Goal: Task Accomplishment & Management: Complete application form

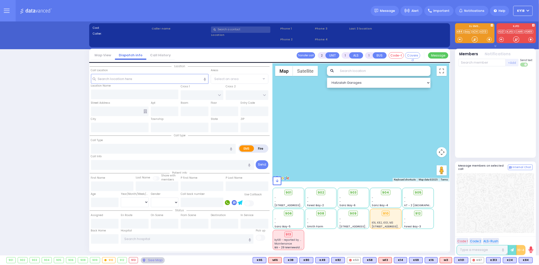
select select "4"
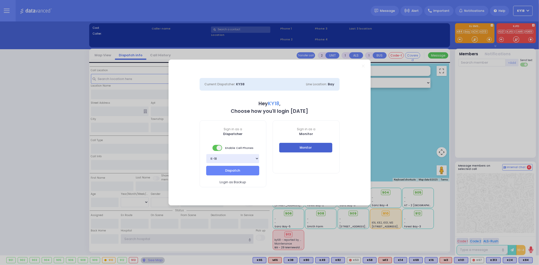
type input "ky18"
drag, startPoint x: 301, startPoint y: 146, endPoint x: 318, endPoint y: 31, distance: 115.4
click at [301, 146] on button "Monitor" at bounding box center [305, 148] width 53 height 10
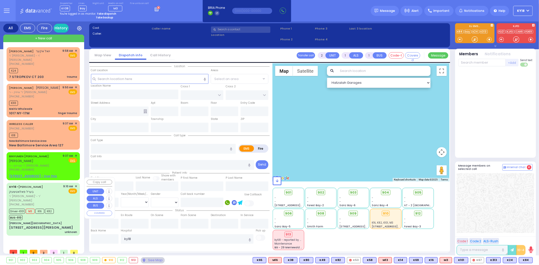
click at [58, 208] on div "Driver-K101 M3 K16 K82 BUS-910" at bounding box center [43, 214] width 68 height 13
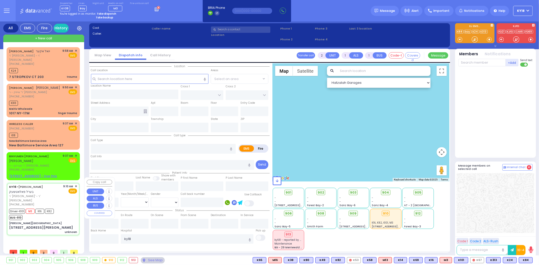
type input "6"
select select
type input "unknown"
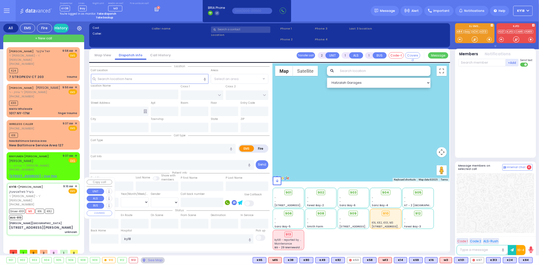
radio input "true"
type input "[PERSON_NAME]"
type input "Polatseck"
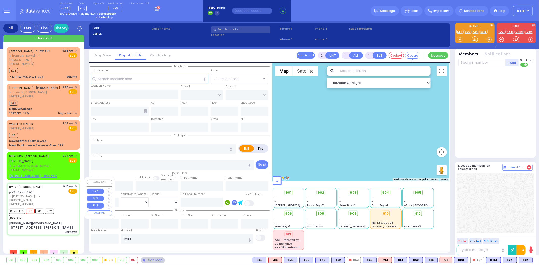
type input "60"
select select "Year"
select select "[DEMOGRAPHIC_DATA]"
type input "09:10"
type input "09:13"
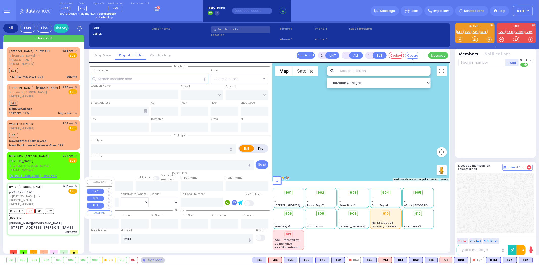
type input "09:16"
type input "09:29"
type input "[US_STATE][GEOGRAPHIC_DATA]- [GEOGRAPHIC_DATA] [STREET_ADDRESS][US_STATE]"
type input "[PERSON_NAME][GEOGRAPHIC_DATA]"
type input "CENTRAL VALLEY LINE"
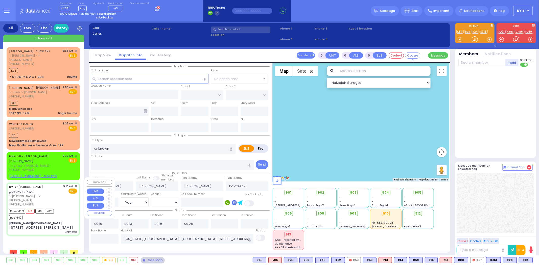
type input "[PERSON_NAME][GEOGRAPHIC_DATA]"
type input "[STREET_ADDRESS][PERSON_NAME]"
type input "Monroe"
type input "[US_STATE]"
type input "10950"
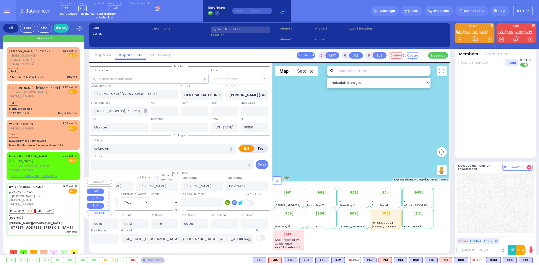
select select "Hatzalah Garages"
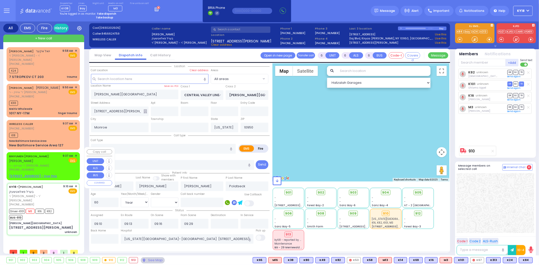
click at [57, 168] on div "[PHONE_NUMBER]" at bounding box center [35, 170] width 52 height 4
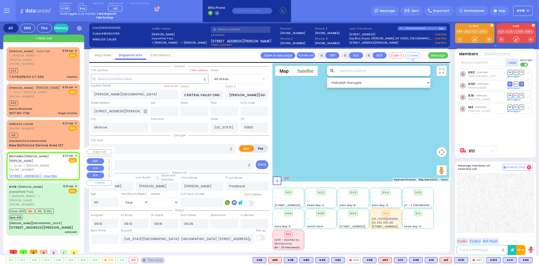
type input "2"
type input "1"
select select
radio input "true"
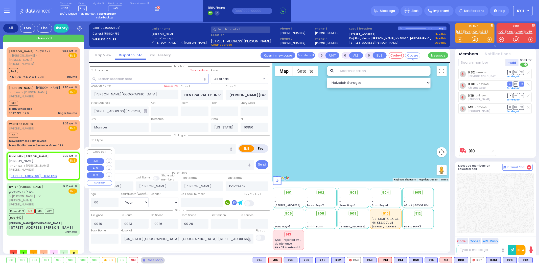
type input "BINYUMEN [PERSON_NAME]"
type input "[PERSON_NAME]"
select select
type input "09:37"
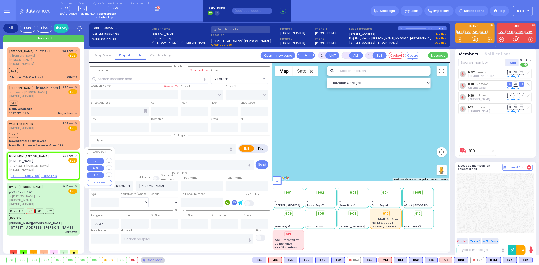
select select "Hatzalah Garages"
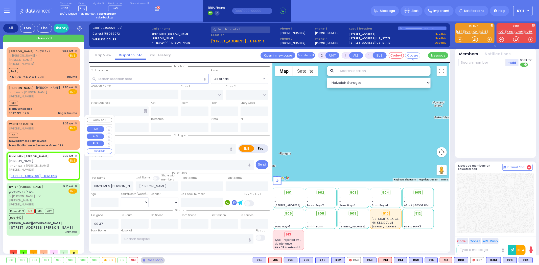
click at [60, 139] on div "New Baltimore Service Area" at bounding box center [43, 141] width 68 height 4
select select
radio input "true"
type input "30"
select select "Year"
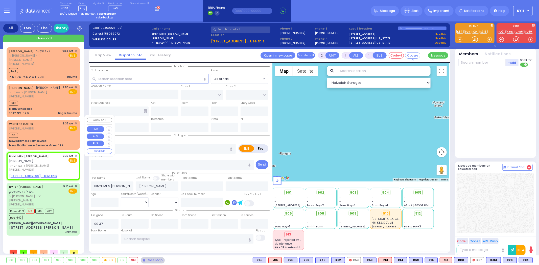
select select "[DEMOGRAPHIC_DATA]"
type input "09:47"
select select "Hatzalah Garages"
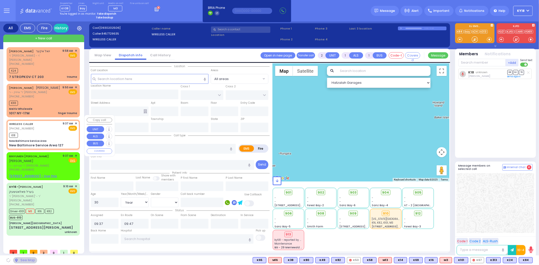
type input "New Baltimore Service Area"
type input "127"
type input "Hannacroix"
type input "[US_STATE]"
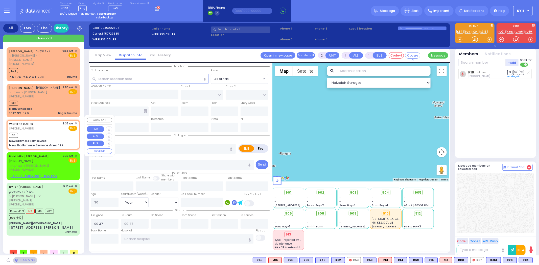
type input "12087"
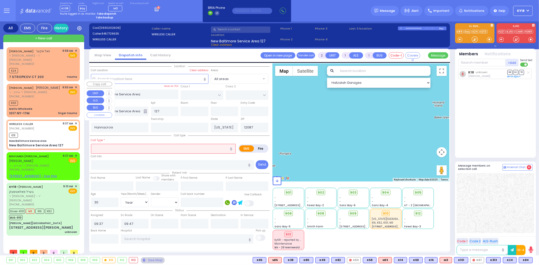
click at [54, 111] on div "1017 NY-17M finger trauma" at bounding box center [43, 113] width 68 height 5
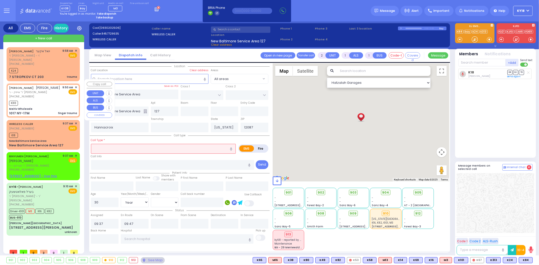
select select
type input "finger trauma"
radio input "true"
type input "[PERSON_NAME]"
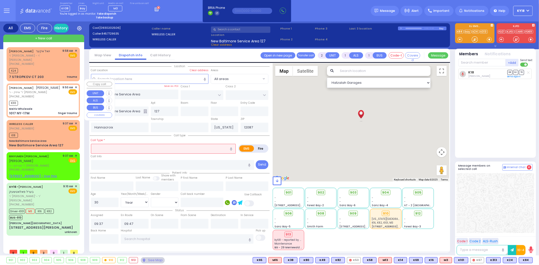
select select
type input "09:50"
type input "09:55"
type input "Meitiv Wholesale"
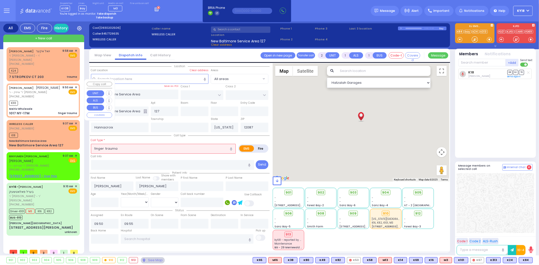
type input "[GEOGRAPHIC_DATA]"
type input "STAIR WAY"
type input "1017 NY-17M"
type input "Monroe"
type input "10950"
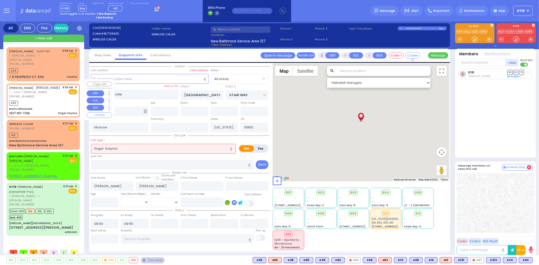
select select "Hatzalah Garages"
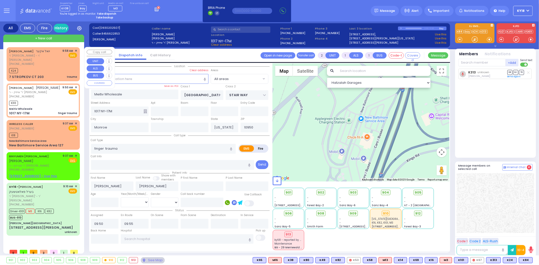
click at [59, 75] on div "7 STROPKOV CT 203 trauma" at bounding box center [43, 77] width 68 height 5
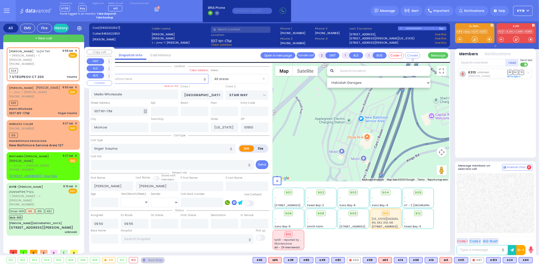
select select
type input "trauma"
radio input "true"
type input "AKER"
type input "1"
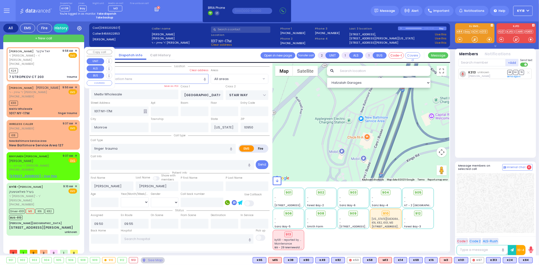
select select "Month"
select select "[DEMOGRAPHIC_DATA]"
type input "09:58"
type input "09:59"
select select "Hatzalah Garages"
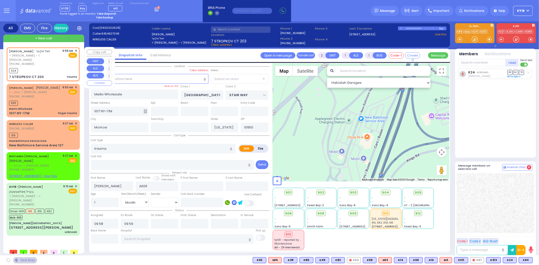
type input "RIMENEV COURT"
type input "DAJ BLVD"
type input "7 STROPKOV CT"
type input "203"
select select "SECTION 1"
